Goal: Task Accomplishment & Management: Complete application form

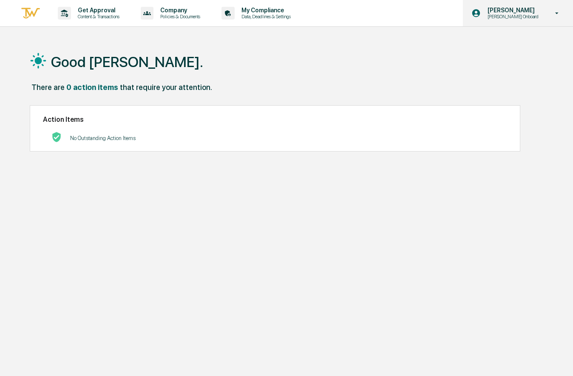
click at [538, 15] on p "[PERSON_NAME] Onboard" at bounding box center [511, 17] width 62 height 6
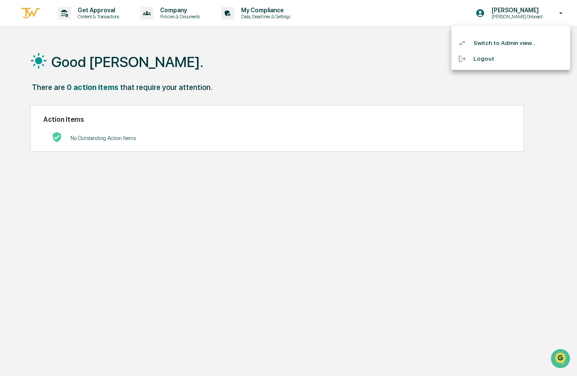
click at [114, 15] on div at bounding box center [288, 188] width 577 height 376
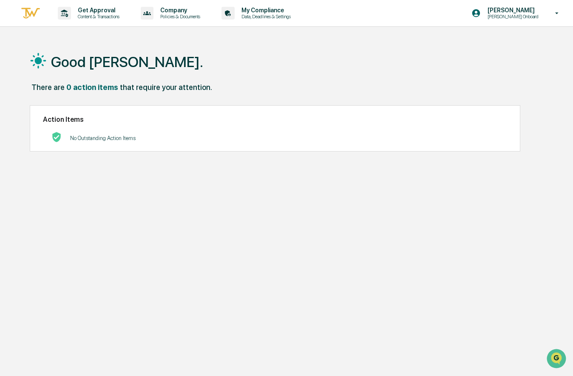
click at [82, 20] on div "Get Approval Content & Transactions" at bounding box center [91, 13] width 74 height 26
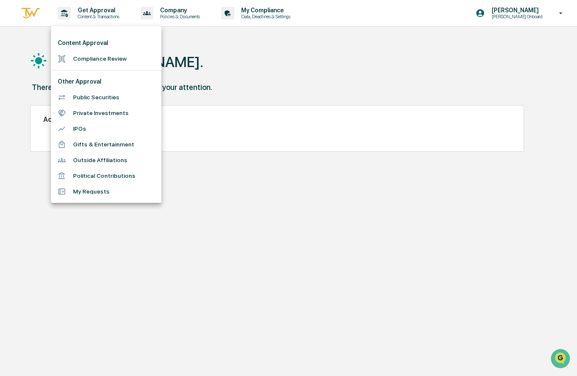
click at [95, 59] on li "Compliance Review" at bounding box center [106, 59] width 110 height 16
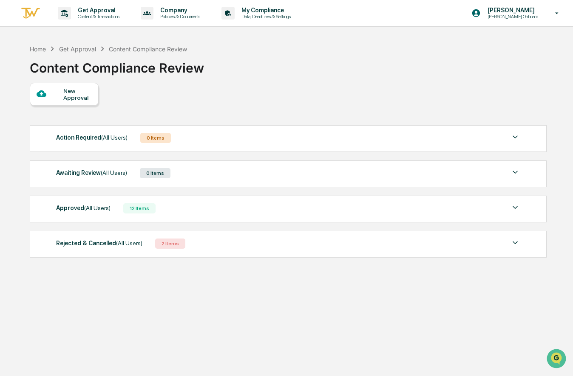
click at [73, 100] on div "New Approval" at bounding box center [77, 94] width 28 height 14
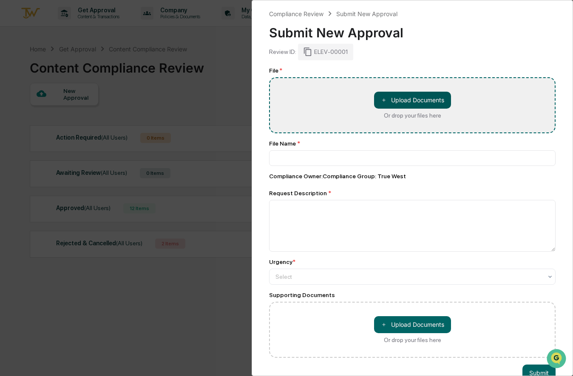
type input "**********"
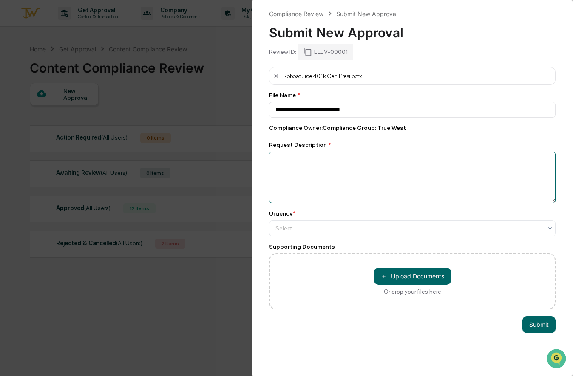
click at [341, 180] on textarea at bounding box center [412, 178] width 286 height 52
type textarea "**********"
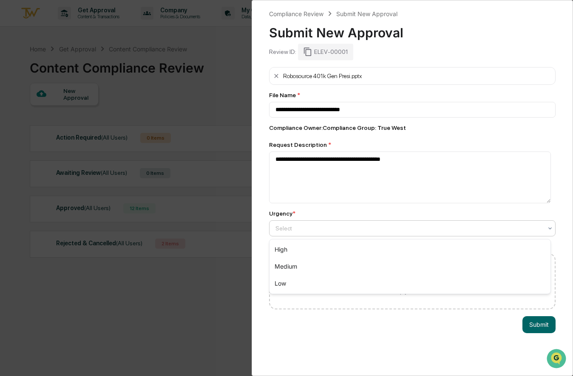
click at [383, 230] on div at bounding box center [408, 228] width 267 height 8
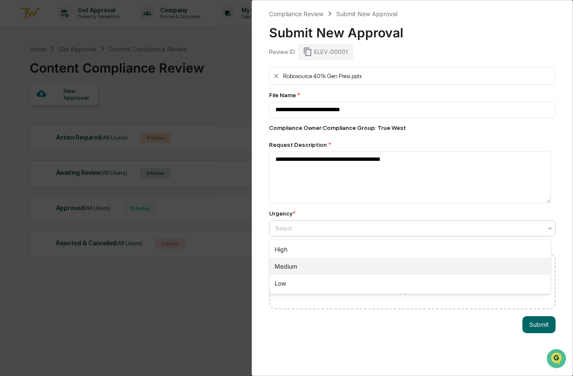
click at [375, 261] on div "Medium" at bounding box center [409, 266] width 281 height 17
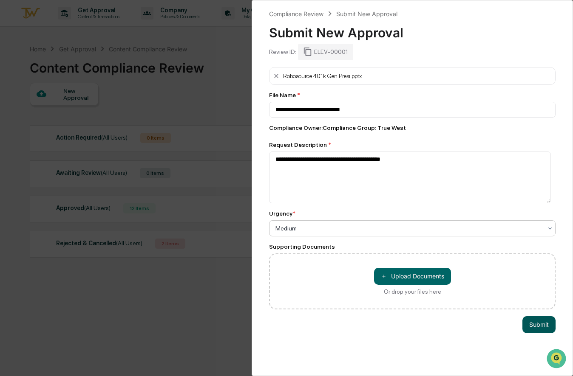
click at [538, 322] on button "Submit" at bounding box center [538, 324] width 33 height 17
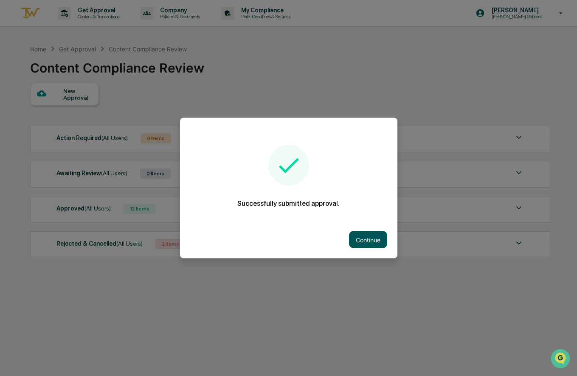
click at [375, 240] on button "Continue" at bounding box center [368, 239] width 38 height 17
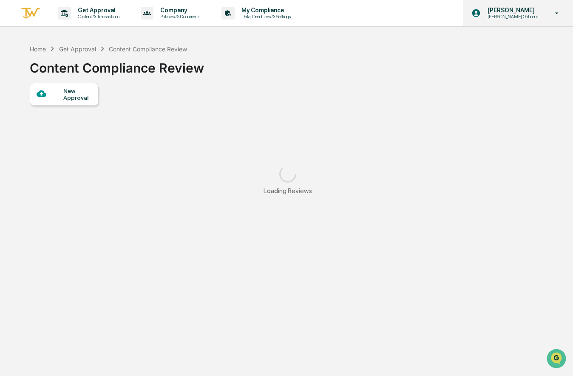
click at [535, 10] on p "[PERSON_NAME]" at bounding box center [511, 10] width 62 height 7
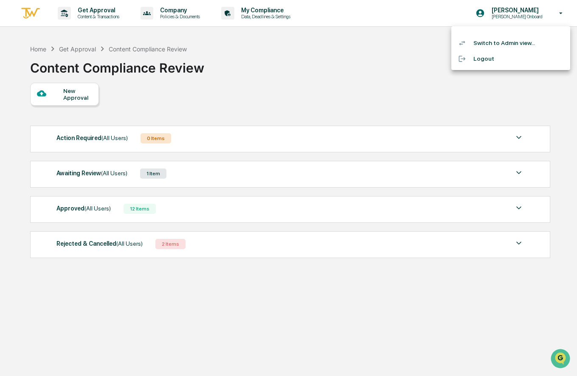
click at [510, 47] on li "Switch to Admin view..." at bounding box center [510, 43] width 119 height 16
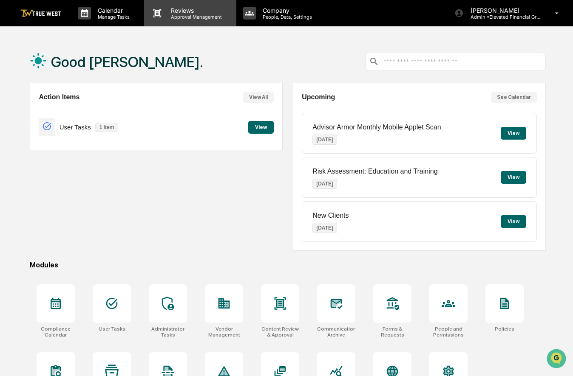
click at [214, 14] on p "Approval Management" at bounding box center [195, 17] width 62 height 6
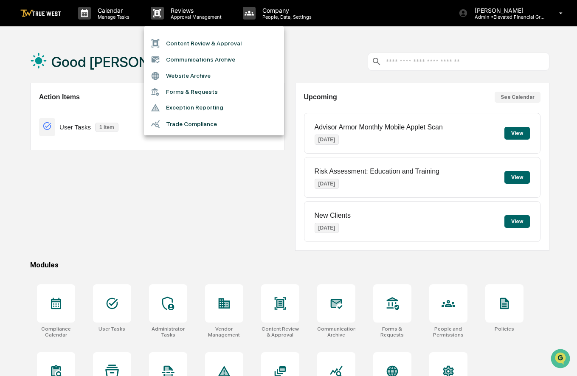
click at [204, 48] on li "Content Review & Approval" at bounding box center [214, 43] width 140 height 16
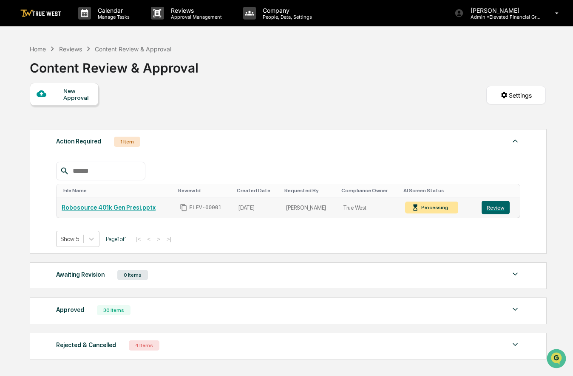
click at [434, 213] on div "Processing..." at bounding box center [431, 208] width 53 height 12
click at [509, 212] on button "Review" at bounding box center [495, 208] width 28 height 14
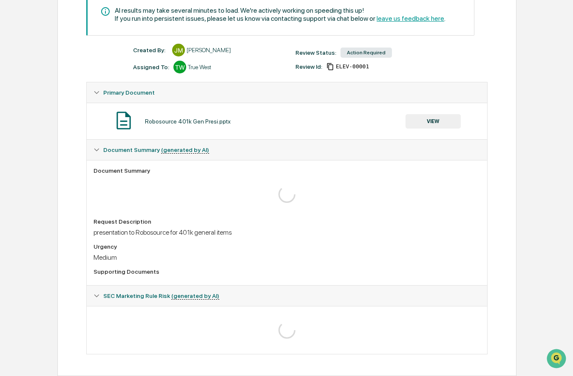
scroll to position [79, 0]
